Goal: Information Seeking & Learning: Compare options

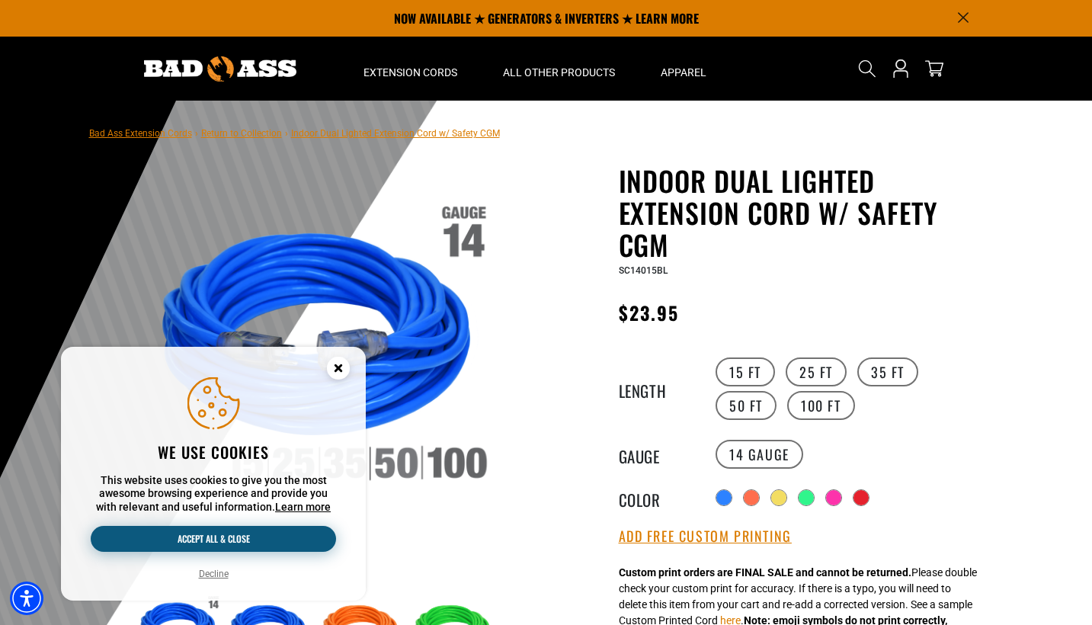
click at [197, 531] on button "Accept all & close" at bounding box center [213, 539] width 245 height 26
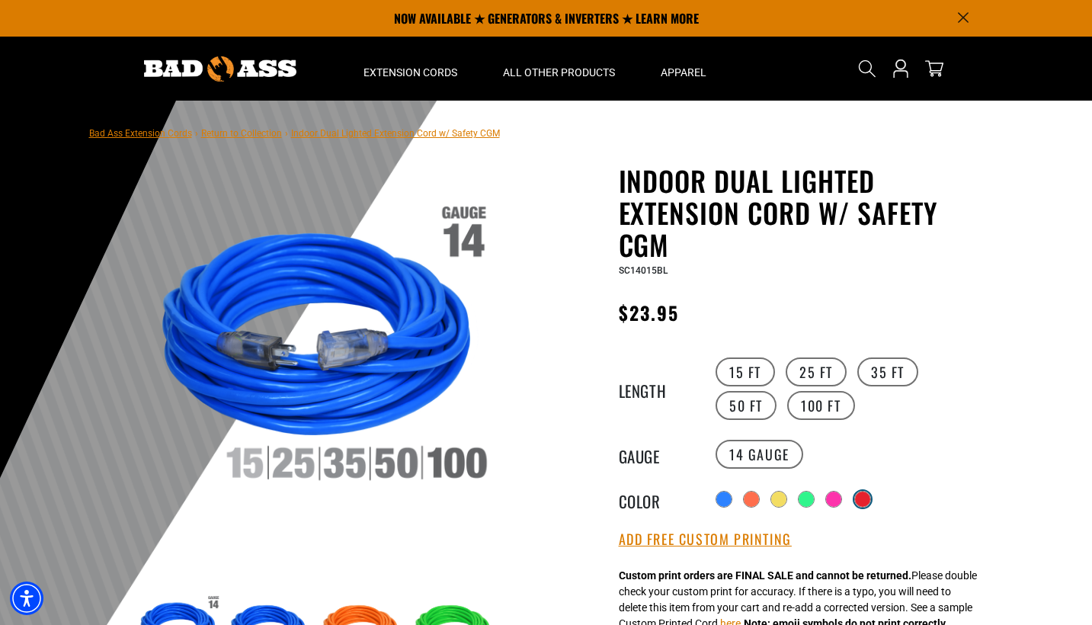
click at [862, 493] on div at bounding box center [862, 498] width 15 height 15
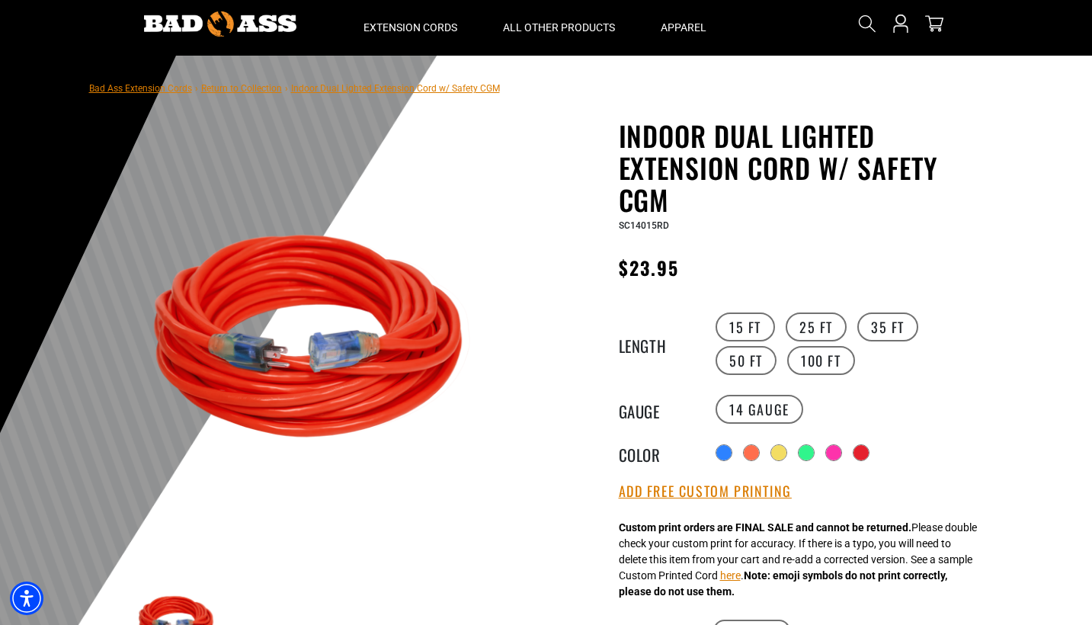
scroll to position [46, 0]
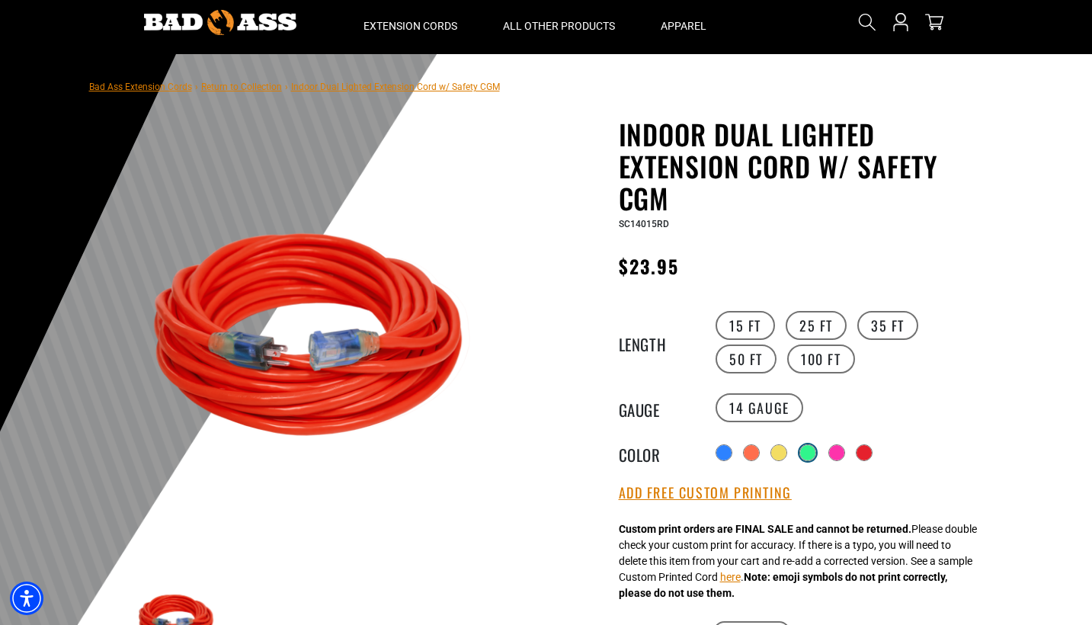
click at [800, 450] on div at bounding box center [807, 452] width 15 height 15
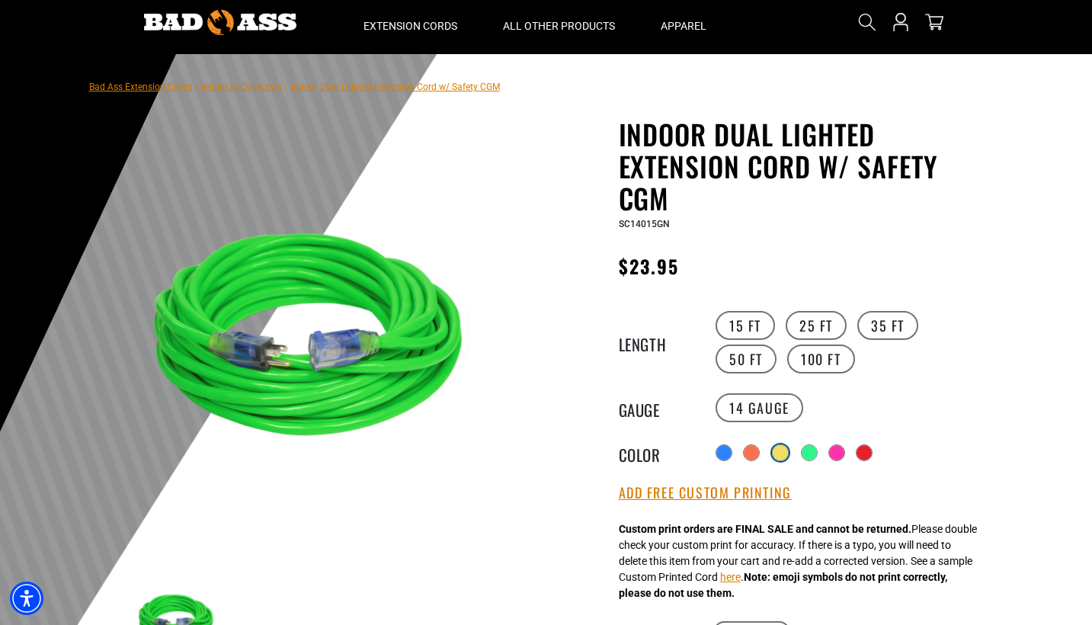
click at [775, 453] on div at bounding box center [780, 452] width 15 height 15
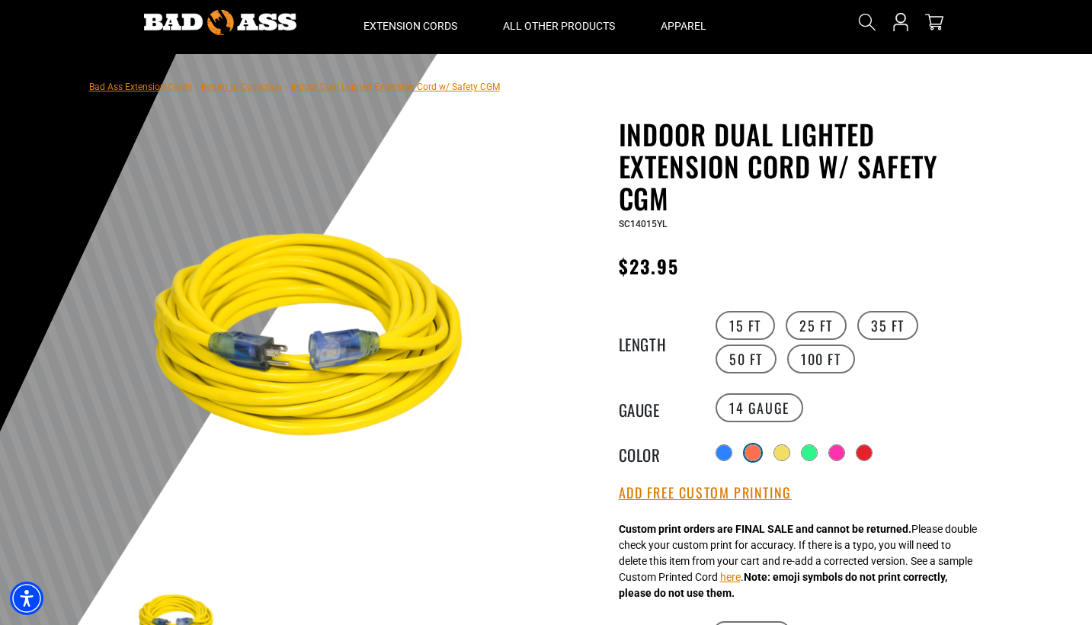
click at [747, 457] on div at bounding box center [752, 452] width 17 height 17
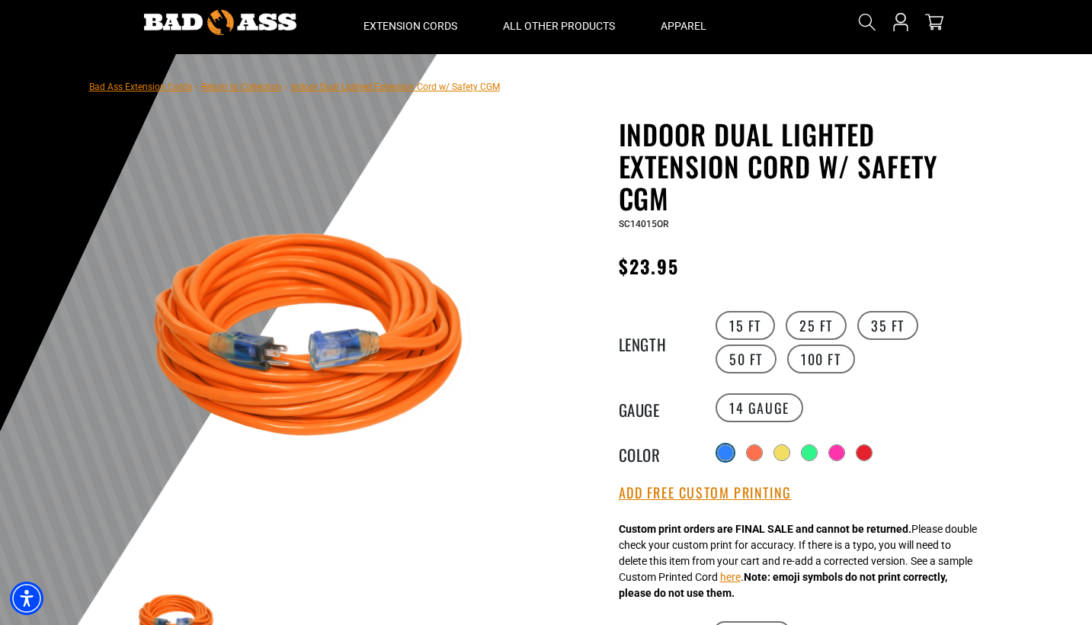
click at [718, 457] on div at bounding box center [725, 452] width 17 height 17
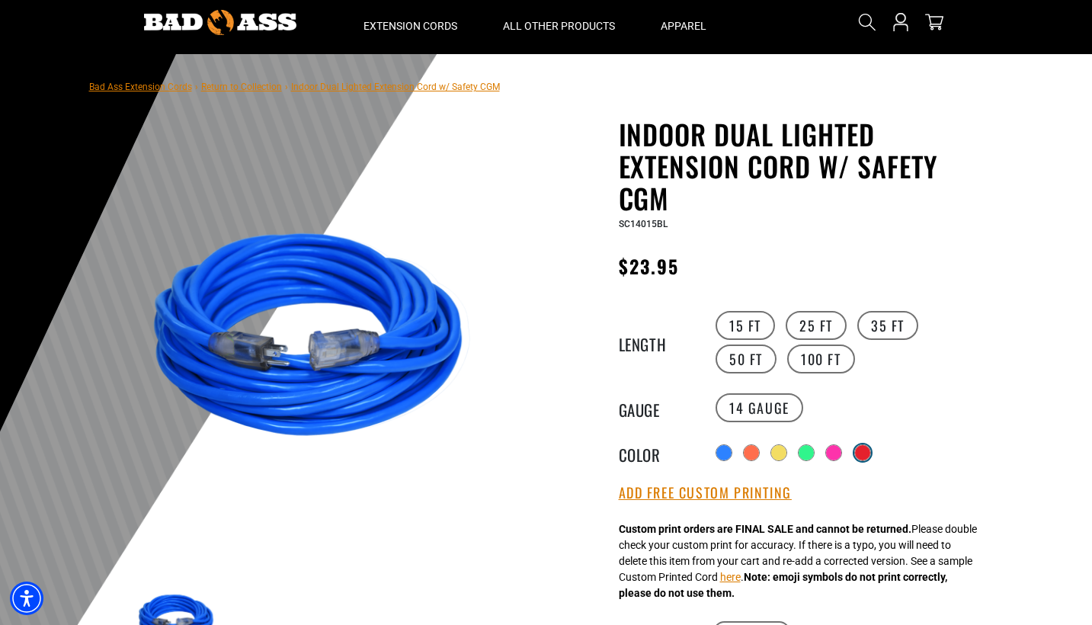
click at [862, 445] on div at bounding box center [862, 452] width 15 height 15
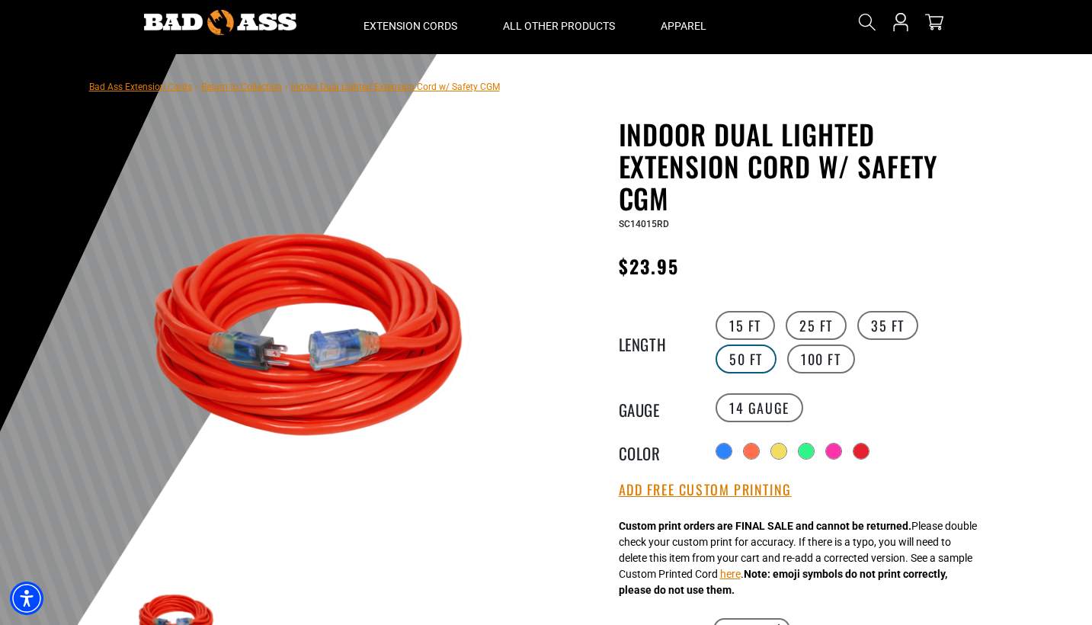
click at [776, 344] on label "50 FT" at bounding box center [745, 358] width 61 height 29
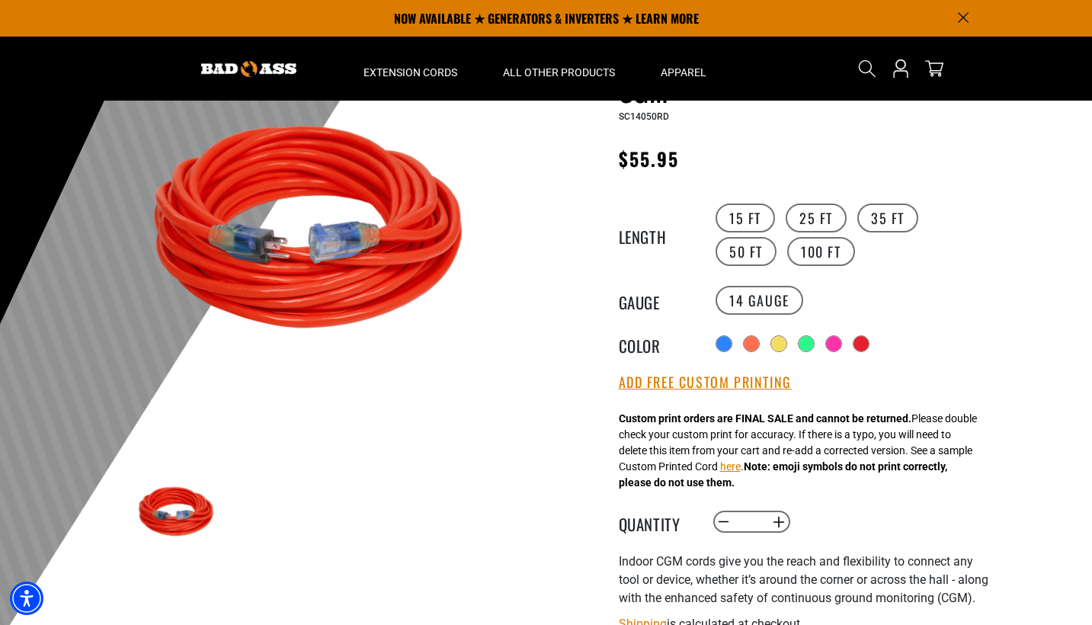
scroll to position [154, 0]
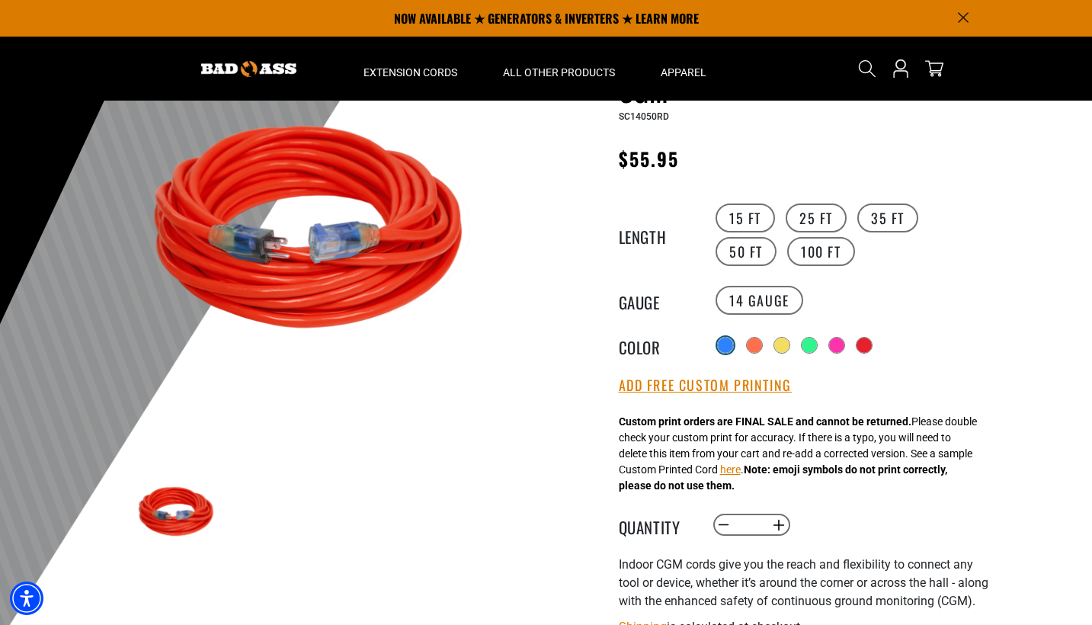
click at [718, 338] on div at bounding box center [725, 345] width 15 height 15
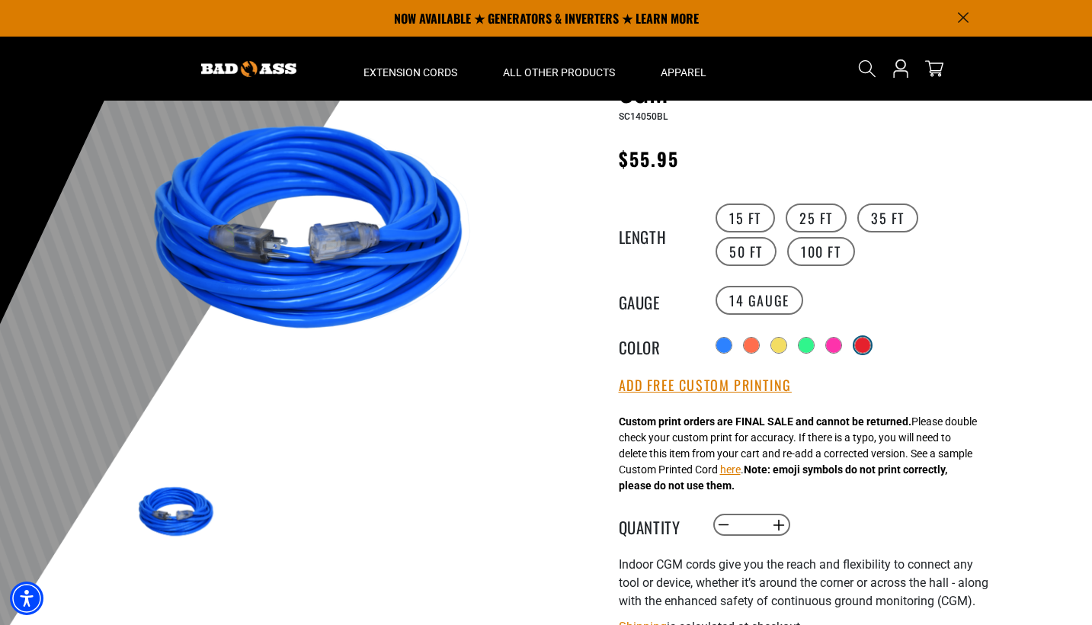
click at [866, 346] on div at bounding box center [862, 345] width 15 height 15
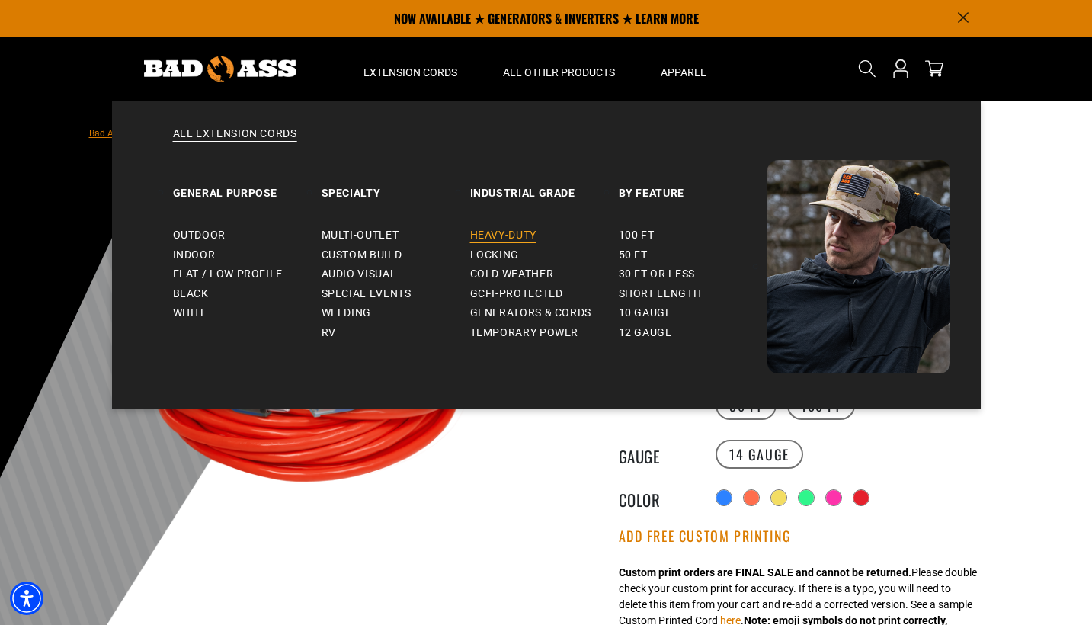
click at [529, 231] on span "Heavy-Duty" at bounding box center [503, 236] width 66 height 14
